Goal: Task Accomplishment & Management: Manage account settings

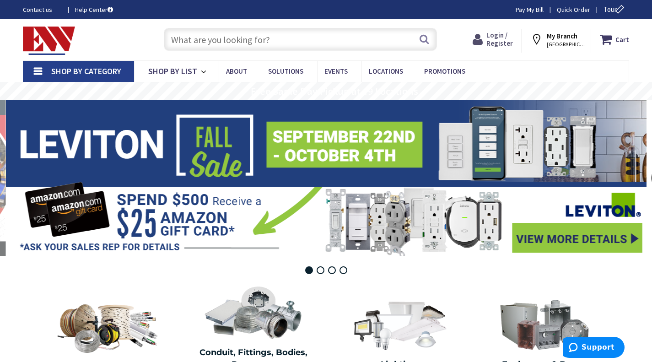
click at [504, 43] on span "Login / Register" at bounding box center [499, 39] width 27 height 17
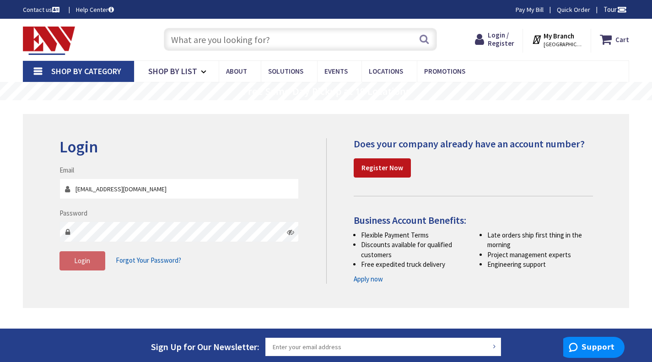
type input "ap@pcelectrical.com"
click at [78, 261] on span "Login" at bounding box center [82, 260] width 16 height 9
